Goal: Task Accomplishment & Management: Manage account settings

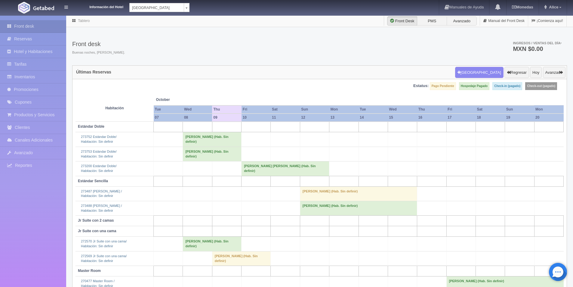
click at [188, 15] on body "Información del Hotel Hotel Plaza Campeche Hotel Plaza Campeche Hotel Plaza Col…" at bounding box center [286, 159] width 573 height 288
select select "375"
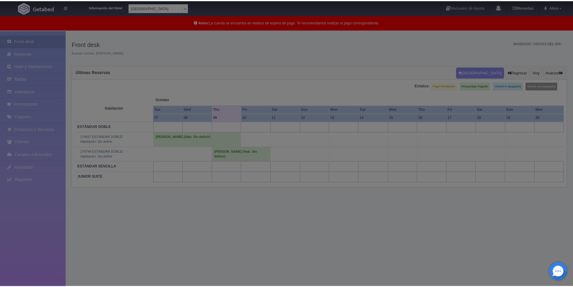
scroll to position [15, 0]
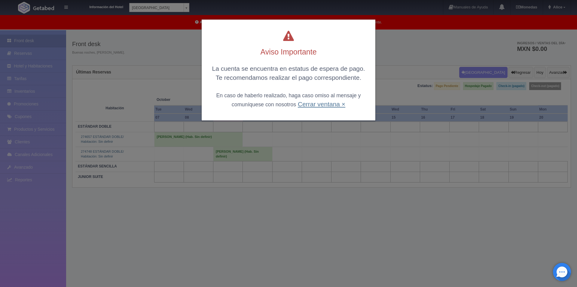
click at [327, 106] on link "Cerrar ventana ×" at bounding box center [322, 103] width 48 height 7
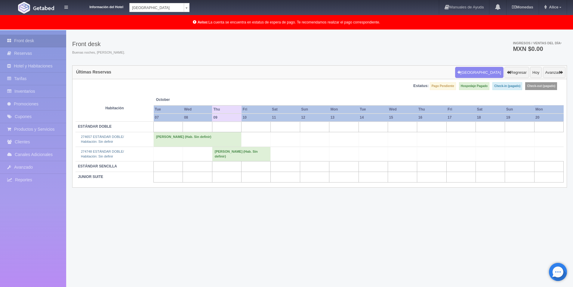
click at [231, 234] on div "Tablero Front Desk PMS Avanzado Manual del Front Desk ¡Comienza aquí! Front des…" at bounding box center [319, 158] width 507 height 287
click at [231, 155] on td "[PERSON_NAME] (Hab. Sin definir)" at bounding box center [241, 153] width 59 height 14
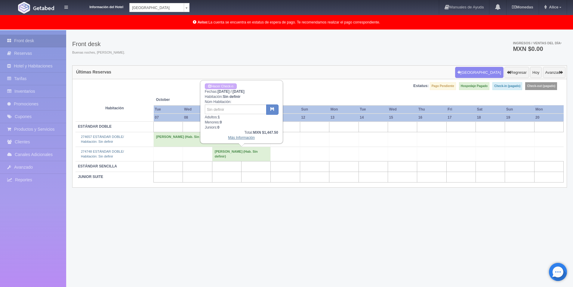
click at [240, 137] on link "Más Información" at bounding box center [241, 137] width 27 height 4
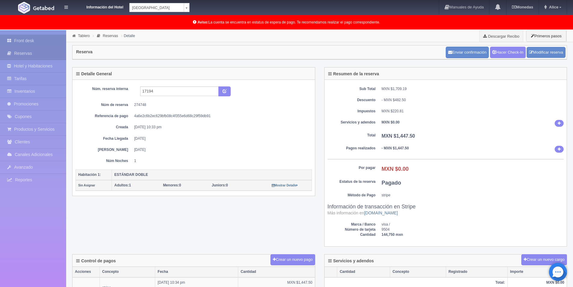
click at [17, 40] on link "Front desk" at bounding box center [33, 41] width 66 height 12
